Goal: Task Accomplishment & Management: Complete application form

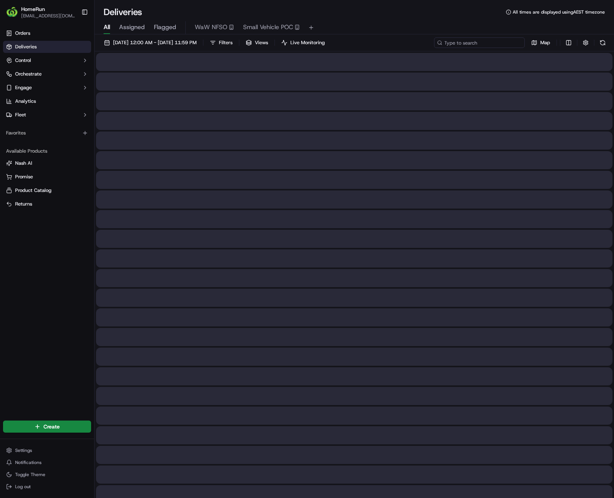
click at [486, 42] on input at bounding box center [479, 42] width 91 height 11
paste input "269906887"
type input "269906887"
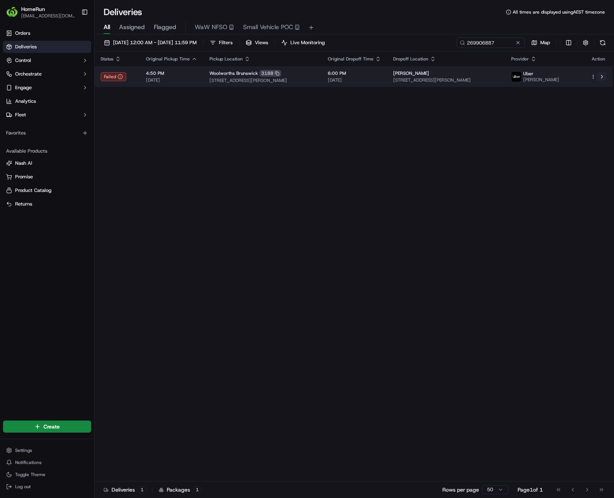
click at [603, 76] on button at bounding box center [601, 76] width 9 height 9
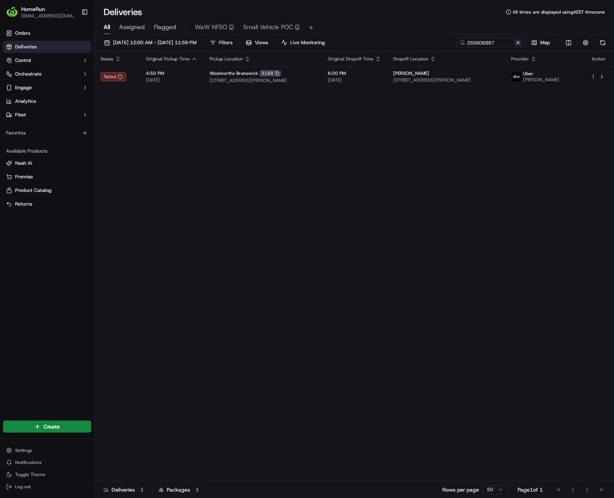
click at [517, 44] on button at bounding box center [518, 43] width 8 height 8
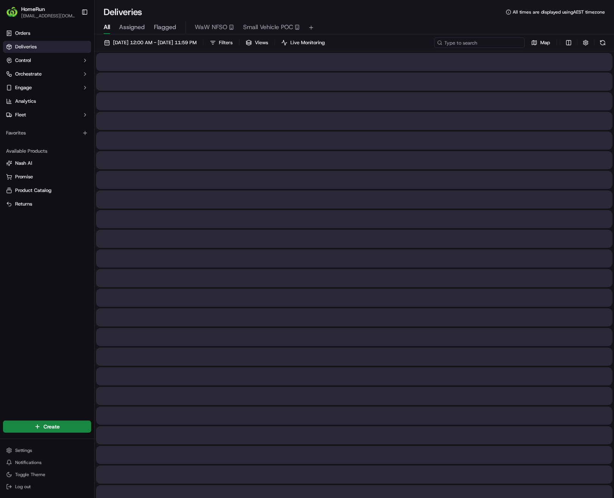
click at [493, 45] on input at bounding box center [479, 42] width 91 height 11
paste input "269968132"
type input "269968132"
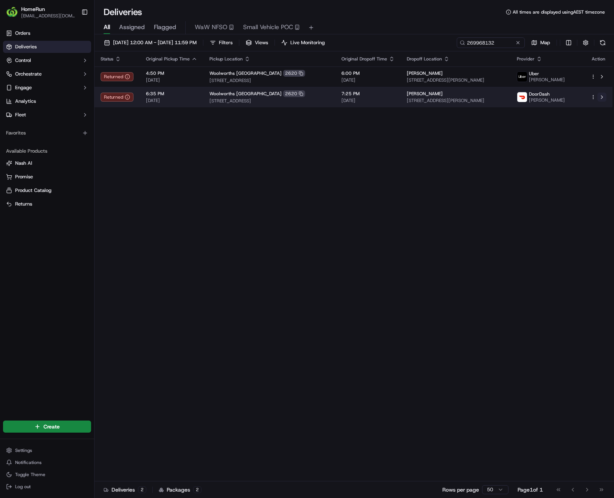
click at [602, 98] on button at bounding box center [601, 97] width 9 height 9
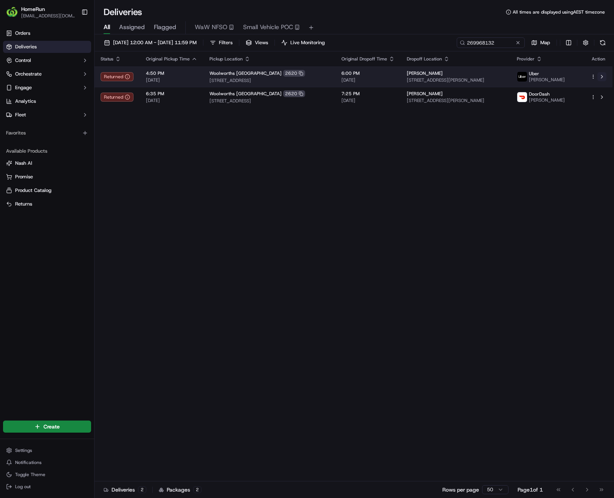
click at [601, 77] on button at bounding box center [601, 76] width 9 height 9
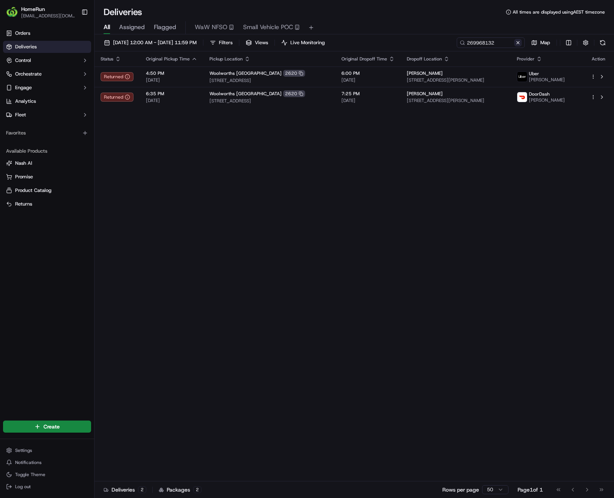
click at [514, 42] on button at bounding box center [518, 43] width 8 height 8
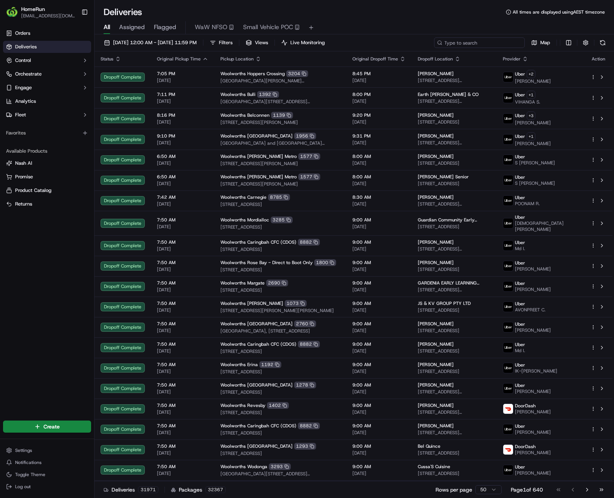
click at [480, 42] on input at bounding box center [479, 42] width 91 height 11
paste input "269917304"
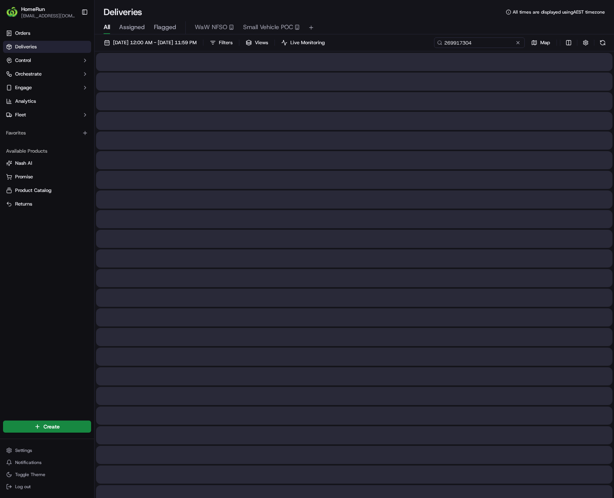
type input "269917304"
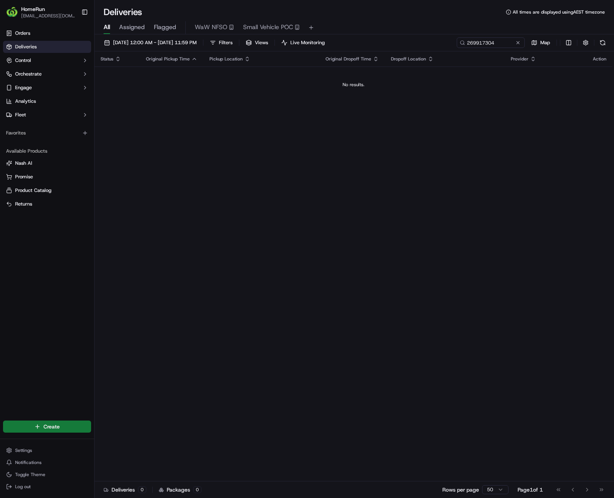
click at [45, 430] on html "HomeRun phines1@woolworths.com.au Toggle Sidebar Orders Deliveries Control Orch…" at bounding box center [307, 249] width 614 height 498
click at [116, 441] on link "Delivery" at bounding box center [137, 441] width 84 height 14
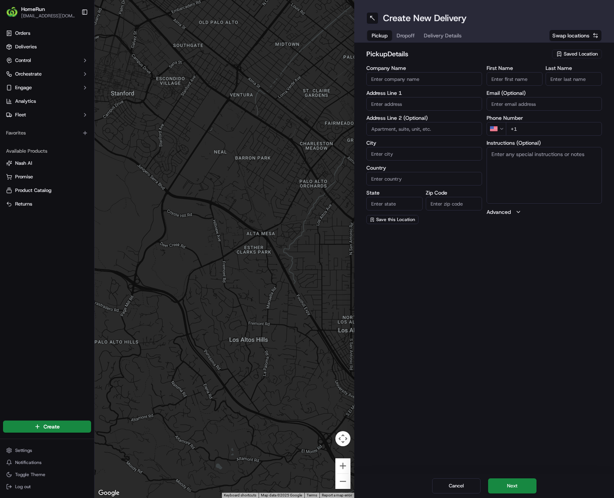
click at [577, 54] on span "Saved Location" at bounding box center [581, 54] width 34 height 7
type input "Abbots"
click at [562, 81] on span "Woolworths Abbotsford (3195)" at bounding box center [564, 82] width 93 height 7
type input "Woolworths Abbotsford"
type input "313 Victoria Street"
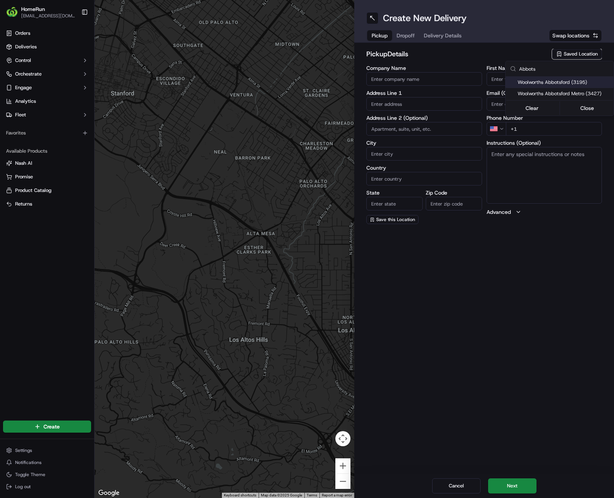
type input "Abbotsford"
type input "AU"
type input "VIC"
type input "3067"
type input "Online"
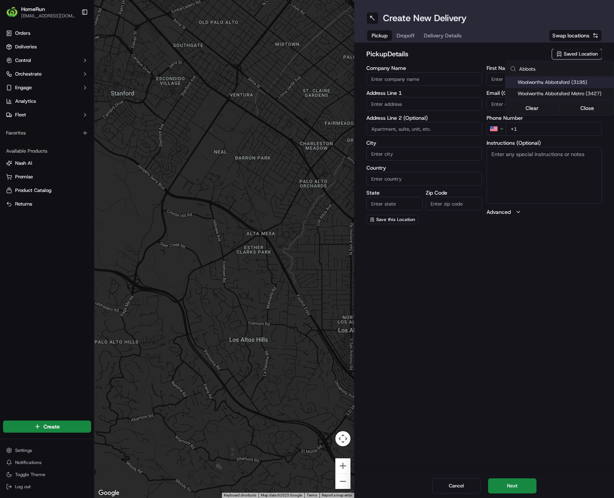
type input "Team"
type input "+61 3 8347 6503"
type textarea "Collect In-Store at Service Desk. Scan Delivery Partner QR Code Poster to confi…"
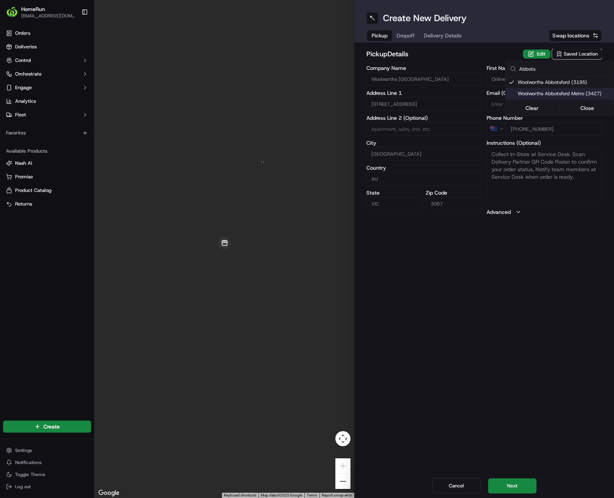
click at [506, 487] on html "HomeRun phines1@woolworths.com.au Toggle Sidebar Orders Deliveries Control Orch…" at bounding box center [307, 249] width 614 height 498
click at [518, 486] on button "Next" at bounding box center [512, 486] width 48 height 15
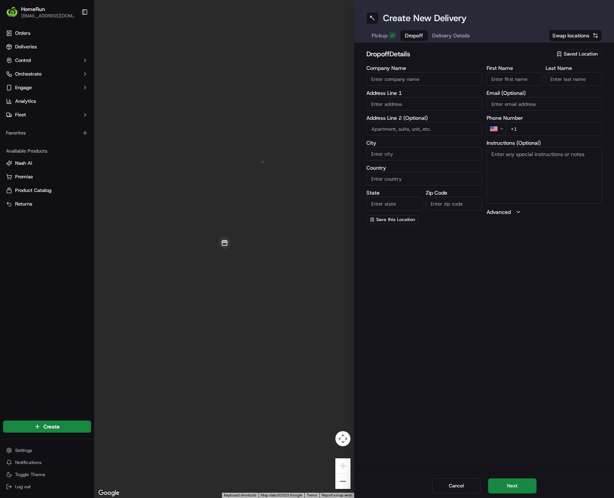
click at [495, 78] on input "First Name" at bounding box center [515, 79] width 56 height 14
paste input "Veronica"
type input "Veronica"
click at [573, 80] on input "Last Name" at bounding box center [574, 79] width 56 height 14
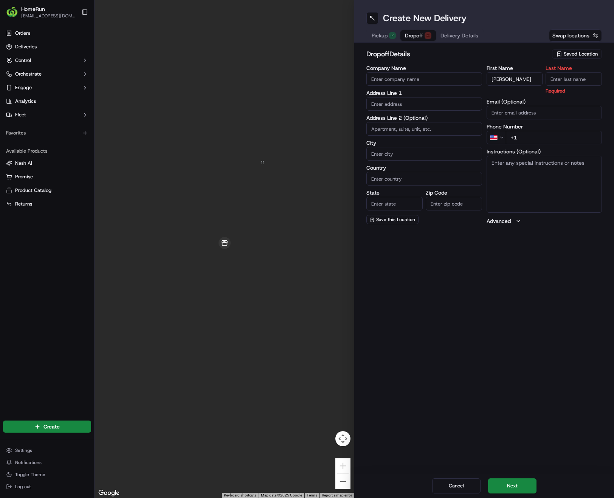
click at [567, 79] on input "Last Name" at bounding box center [574, 79] width 56 height 14
paste input "Castillo"
type input "Castillo"
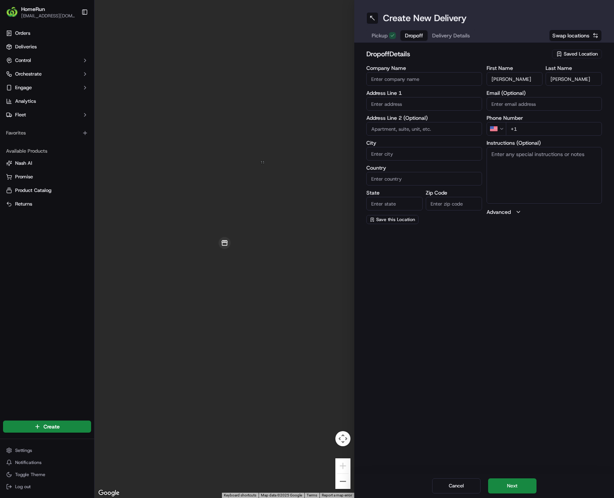
click at [412, 102] on input "text" at bounding box center [424, 104] width 116 height 14
paste input "108 Hoddle St ABBOTSFORD VIC"
click at [416, 122] on div "108 Little Hoddle Street, Abbotsford VIC, Australia" at bounding box center [424, 119] width 112 height 11
type input "108 Little Hoddle St, Abbotsford VIC 3067, Australia"
type input "Abbotsford"
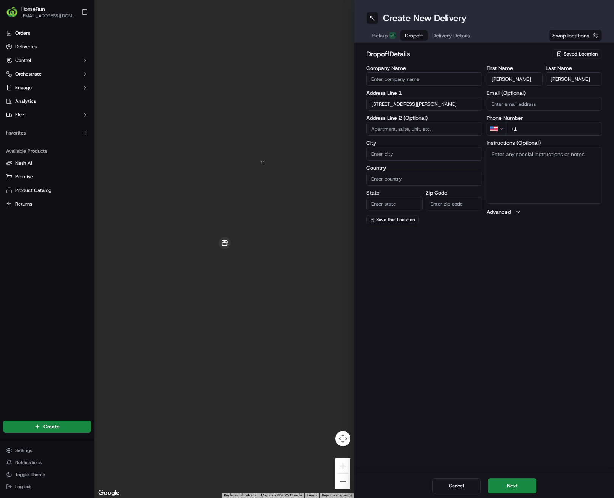
type input "Australia"
type input "VIC"
type input "3067"
type input "108 Little Hoddle Street"
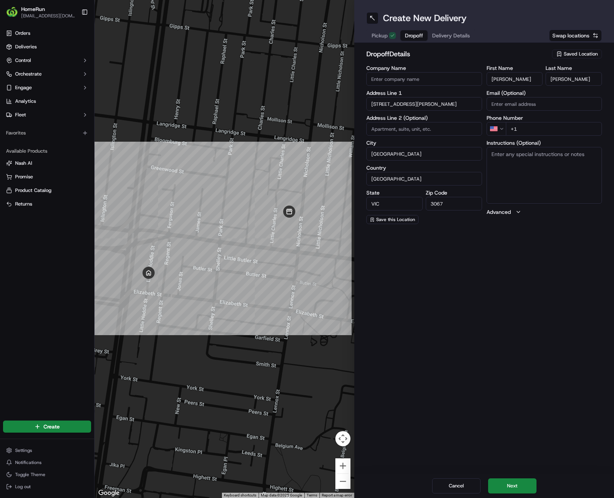
click at [499, 127] on html "HomeRun phines1@woolworths.com.au Toggle Sidebar Orders Deliveries Control Orch…" at bounding box center [307, 249] width 614 height 498
click at [545, 131] on input "+61" at bounding box center [554, 129] width 96 height 14
click at [551, 127] on input "+61" at bounding box center [554, 129] width 96 height 14
paste input "0430 546 886"
type input "+61 0430 546 886"
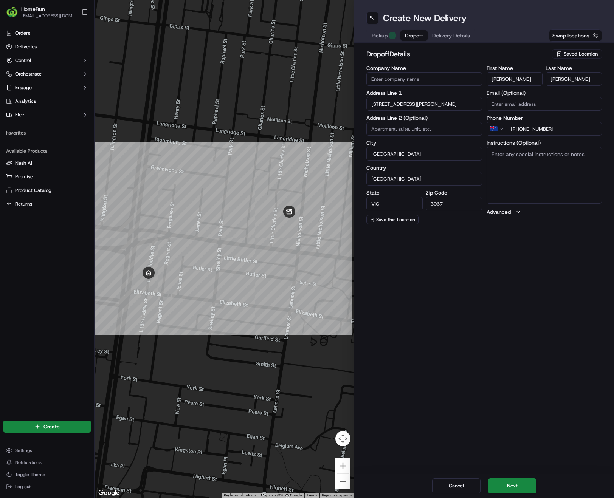
click at [524, 178] on textarea "Instructions (Optional)" at bounding box center [545, 175] width 116 height 57
click at [569, 164] on textarea "Instructions (Optional)" at bounding box center [545, 175] width 116 height 57
paste textarea "Pls deliver to Veronica or Julian"
type textarea "Pls deliver to Veronica or Julian"
click at [521, 487] on button "Next" at bounding box center [512, 486] width 48 height 15
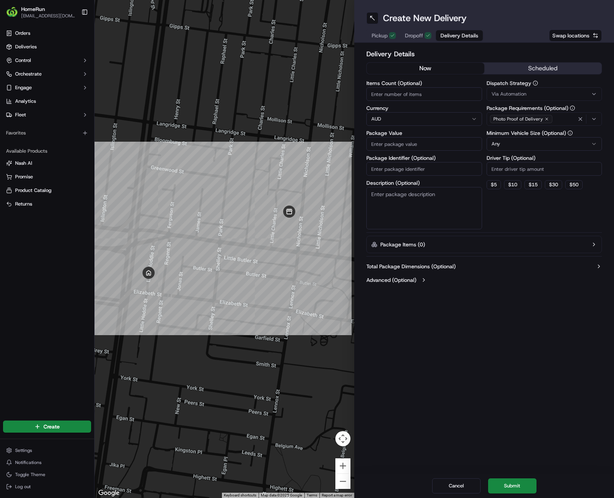
click at [427, 71] on button "now" at bounding box center [426, 68] width 118 height 11
click at [401, 143] on input "Package Value" at bounding box center [424, 144] width 116 height 14
paste input "75.80"
type input "75.80"
click at [517, 146] on html "HomeRun phines1@woolworths.com.au Toggle Sidebar Orders Deliveries Control Orch…" at bounding box center [307, 249] width 614 height 498
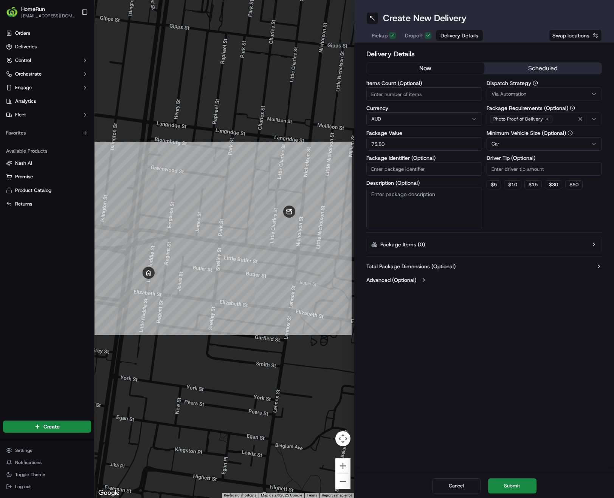
click at [429, 171] on input "Package Identifier (Optional)" at bounding box center [424, 169] width 116 height 14
click at [422, 173] on input "Package Identifier (Optional)" at bounding box center [424, 169] width 116 height 14
paste input "269917304"
type input "269917304"
click at [405, 200] on textarea "Description (Optional)" at bounding box center [424, 208] width 116 height 42
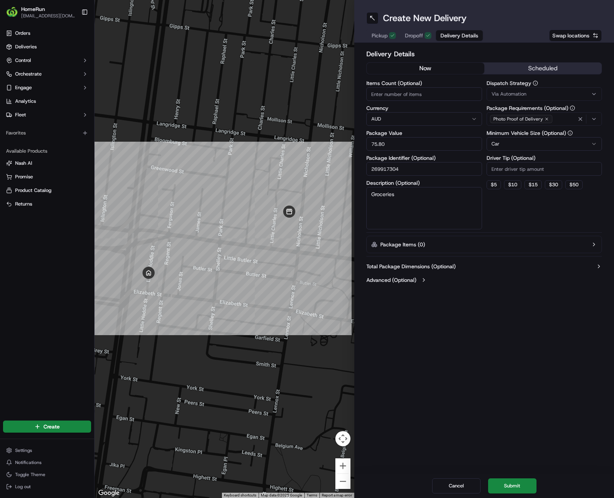
type textarea "Groceries"
click at [596, 245] on icon "button" at bounding box center [594, 245] width 6 height 6
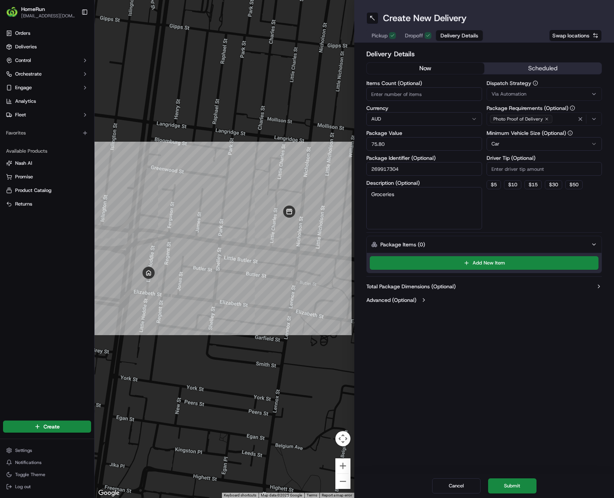
click at [596, 245] on icon "button" at bounding box center [594, 245] width 6 height 6
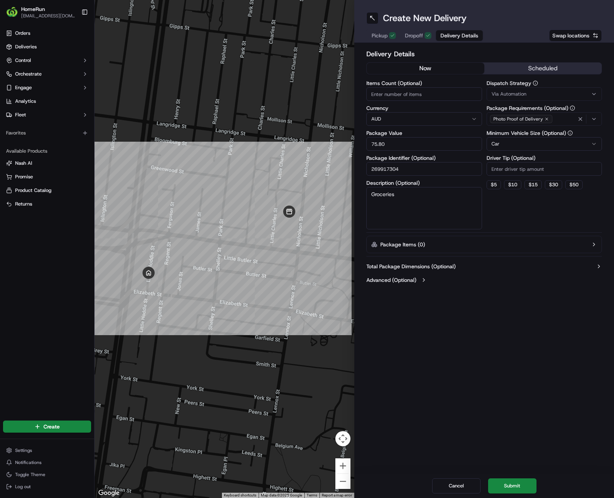
click at [442, 96] on input "Items Count (Optional)" at bounding box center [424, 94] width 116 height 14
click at [418, 95] on input "Items Count (Optional)" at bounding box center [424, 94] width 116 height 14
type input "3"
click at [495, 357] on div "Create New Delivery Pickup Dropoff Delivery Details Swap locations Delivery Det…" at bounding box center [484, 249] width 260 height 498
click at [519, 489] on button "Submit" at bounding box center [512, 486] width 48 height 15
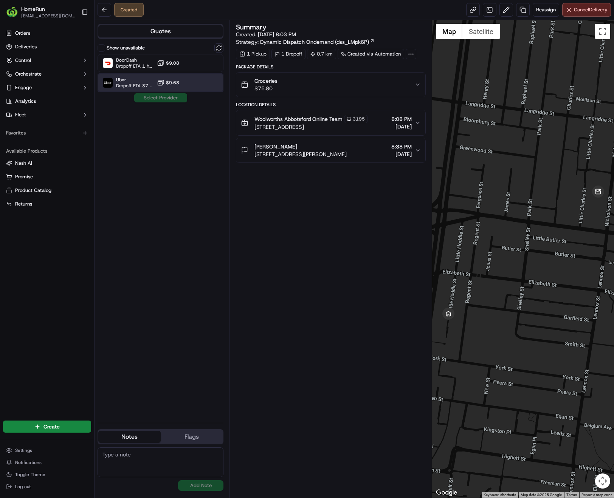
click at [128, 85] on span "Dropoff ETA 37 minutes" at bounding box center [135, 86] width 38 height 6
click at [173, 100] on button "Assign Provider" at bounding box center [161, 97] width 54 height 9
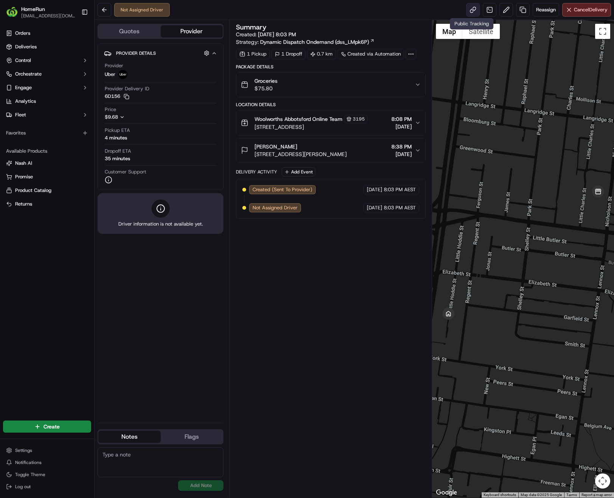
click at [466, 11] on link at bounding box center [473, 10] width 14 height 14
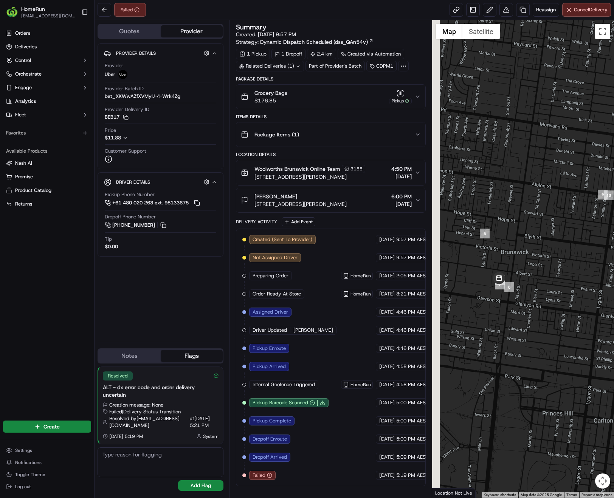
drag, startPoint x: 525, startPoint y: 241, endPoint x: 588, endPoint y: 222, distance: 66.1
click at [588, 222] on div at bounding box center [523, 259] width 182 height 478
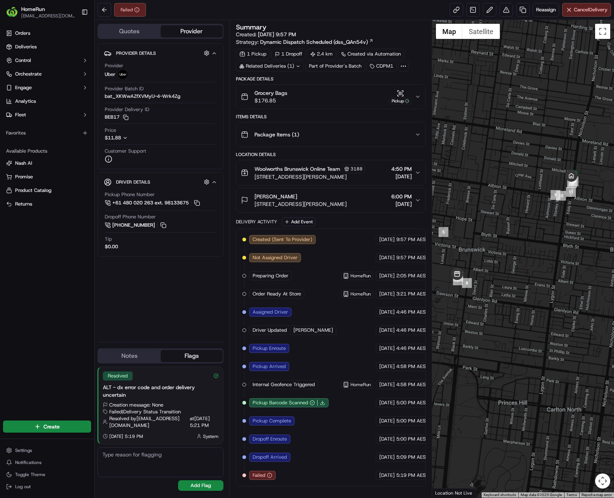
drag, startPoint x: 581, startPoint y: 218, endPoint x: 555, endPoint y: 239, distance: 33.0
click at [536, 270] on div at bounding box center [523, 259] width 182 height 478
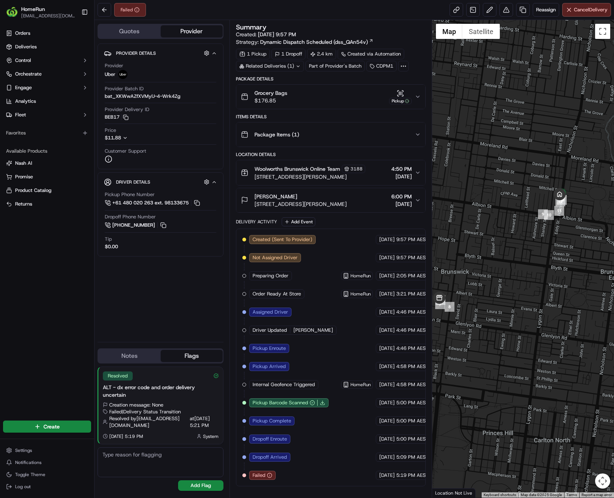
drag, startPoint x: 563, startPoint y: 231, endPoint x: 541, endPoint y: 248, distance: 27.8
click at [543, 264] on div at bounding box center [523, 259] width 182 height 478
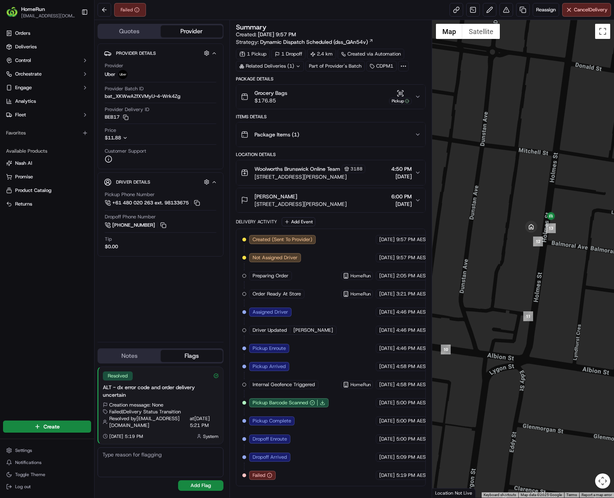
drag, startPoint x: 557, startPoint y: 218, endPoint x: 546, endPoint y: 255, distance: 38.6
click at [546, 255] on div at bounding box center [523, 259] width 182 height 478
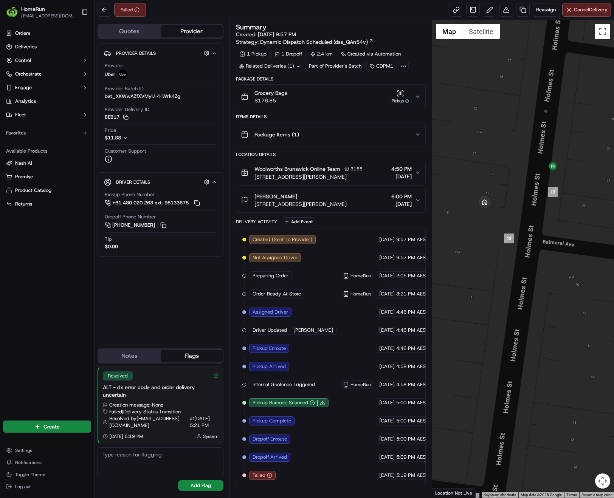
drag, startPoint x: 558, startPoint y: 215, endPoint x: 551, endPoint y: 244, distance: 30.5
click at [551, 244] on div at bounding box center [523, 259] width 182 height 478
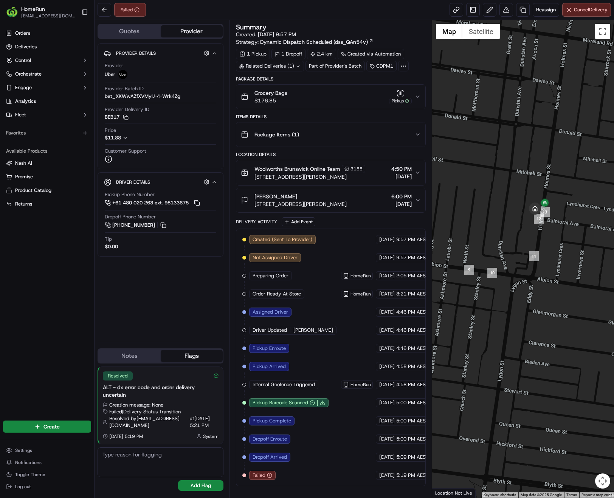
drag, startPoint x: 550, startPoint y: 210, endPoint x: 544, endPoint y: 249, distance: 39.0
click at [544, 249] on div at bounding box center [523, 259] width 182 height 478
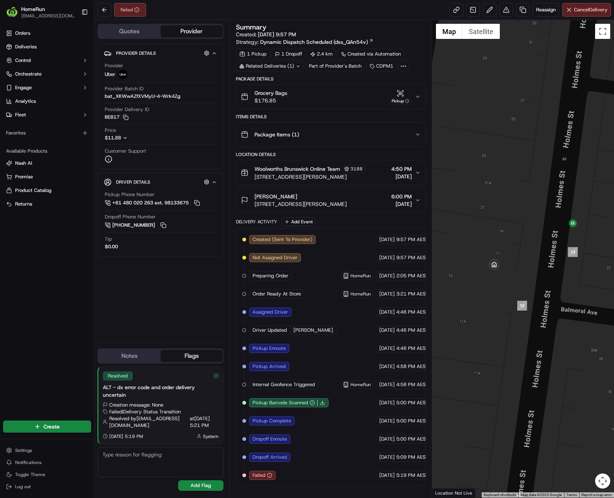
drag, startPoint x: 560, startPoint y: 215, endPoint x: 549, endPoint y: 299, distance: 85.4
click at [549, 299] on div at bounding box center [523, 259] width 182 height 478
click at [569, 253] on img "13" at bounding box center [573, 253] width 10 height 10
click at [524, 310] on img "12" at bounding box center [522, 306] width 10 height 10
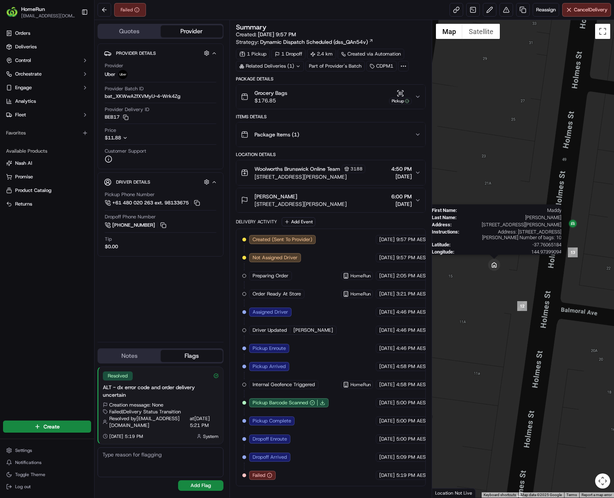
click at [496, 268] on img at bounding box center [494, 265] width 12 height 12
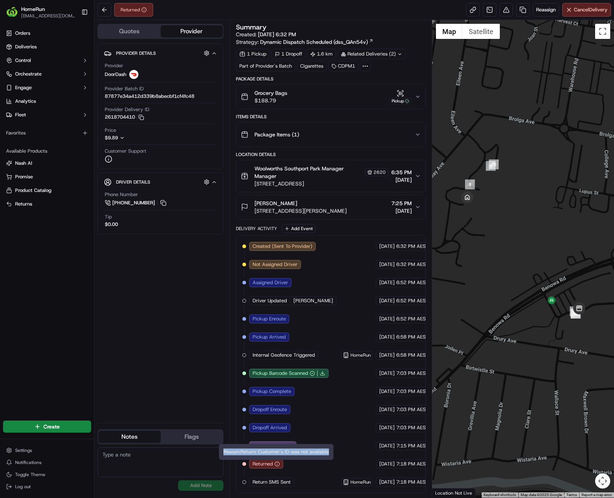
copy div "Reason: Return: Customer's ID was not available"
drag, startPoint x: 224, startPoint y: 453, endPoint x: 330, endPoint y: 453, distance: 106.6
click at [330, 453] on div "Reason: Return: Customer's ID was not available Reason: Return: Customer's ID w…" at bounding box center [276, 452] width 115 height 16
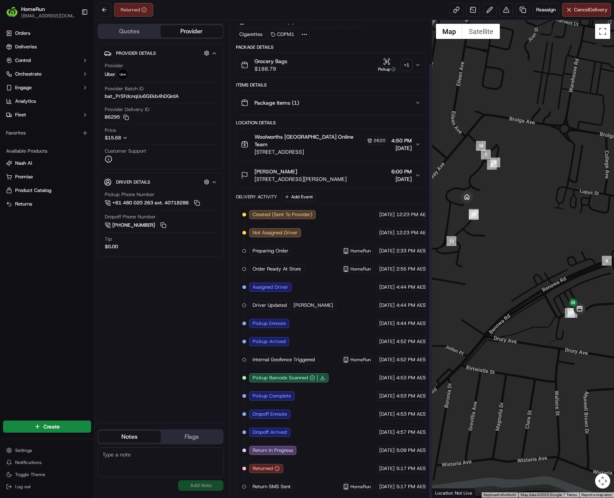
scroll to position [48, 0]
